Goal: Task Accomplishment & Management: Manage account settings

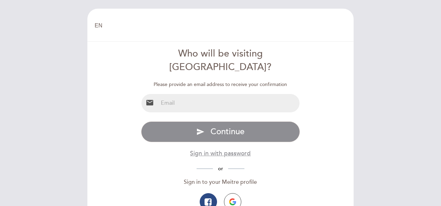
click at [218, 94] on input "email" at bounding box center [229, 103] width 142 height 18
click at [327, 142] on form "Who will be visiting [GEOGRAPHIC_DATA]? Please provide an email address to rece…" at bounding box center [220, 143] width 256 height 193
click at [218, 94] on input "email" at bounding box center [229, 103] width 142 height 18
type input "[EMAIL_ADDRESS][DOMAIN_NAME]"
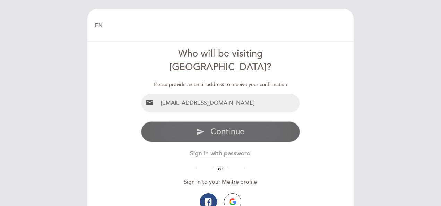
click at [219, 126] on span "Continue" at bounding box center [227, 131] width 34 height 10
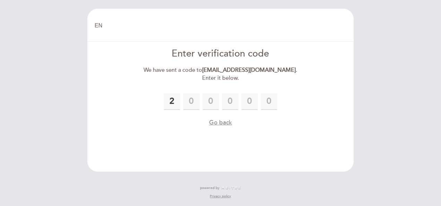
type input "2"
type input "5"
type input "7"
type input "2"
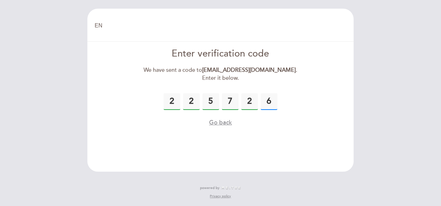
type input "6"
